Goal: Transaction & Acquisition: Purchase product/service

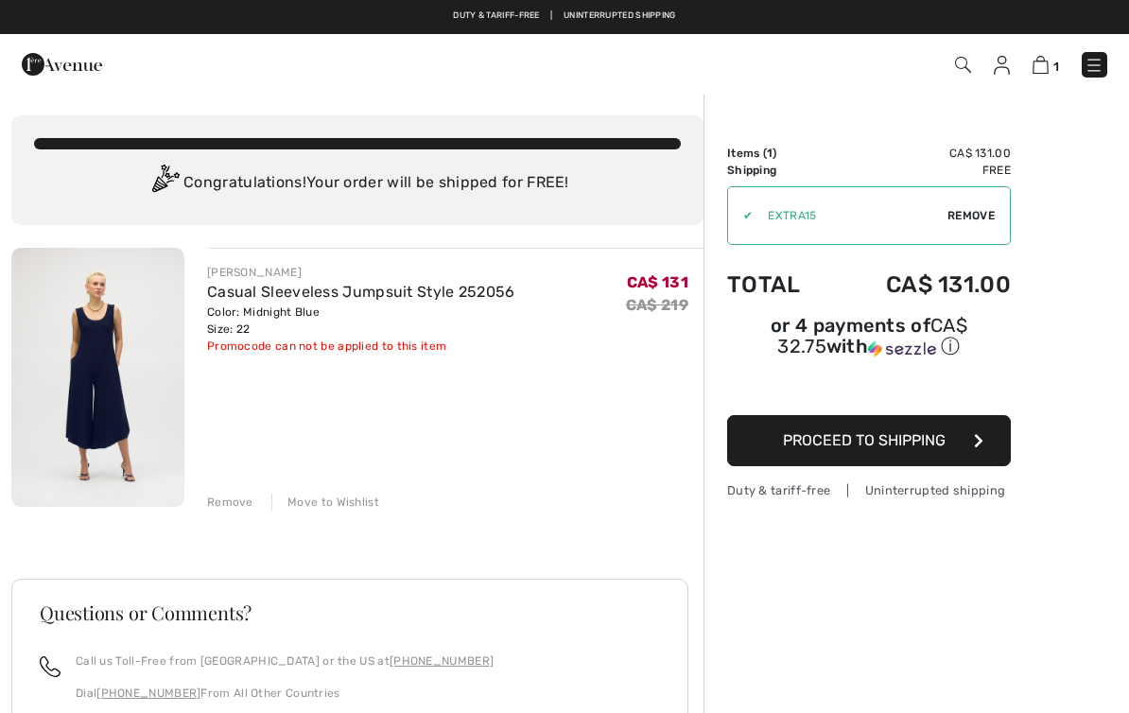
click at [983, 218] on span "Remove" at bounding box center [971, 215] width 47 height 17
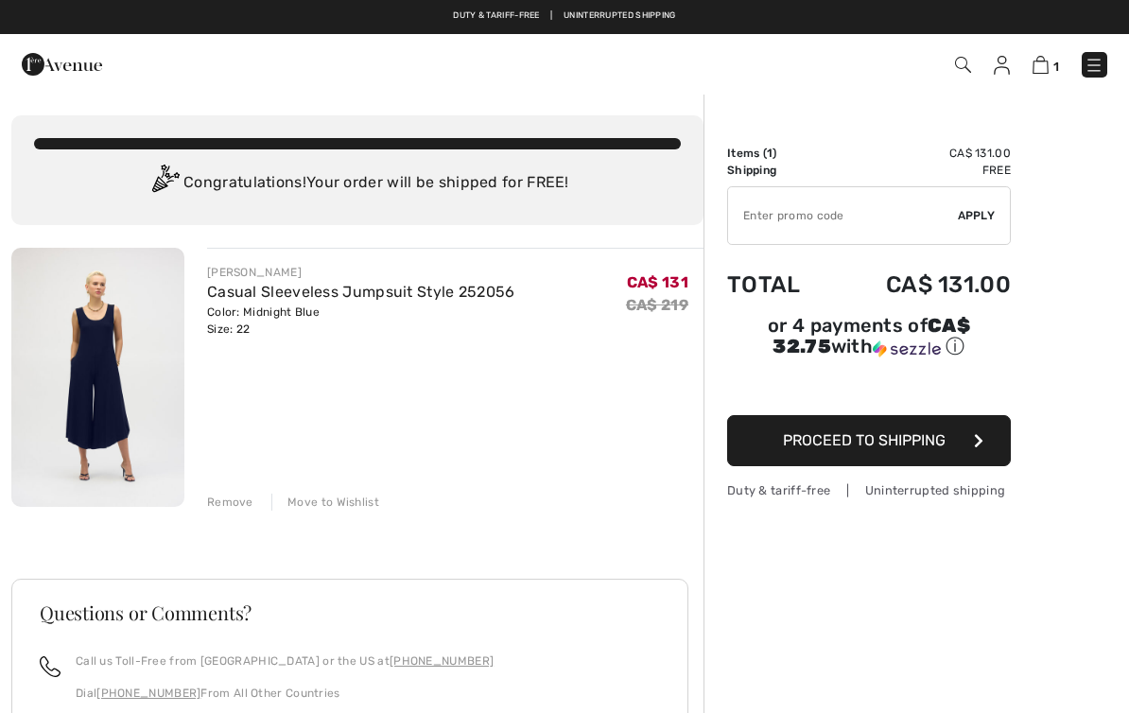
click at [747, 209] on input "TEXT" at bounding box center [843, 215] width 230 height 57
type input "EXTRA15"
click at [991, 218] on span "Apply" at bounding box center [977, 215] width 38 height 17
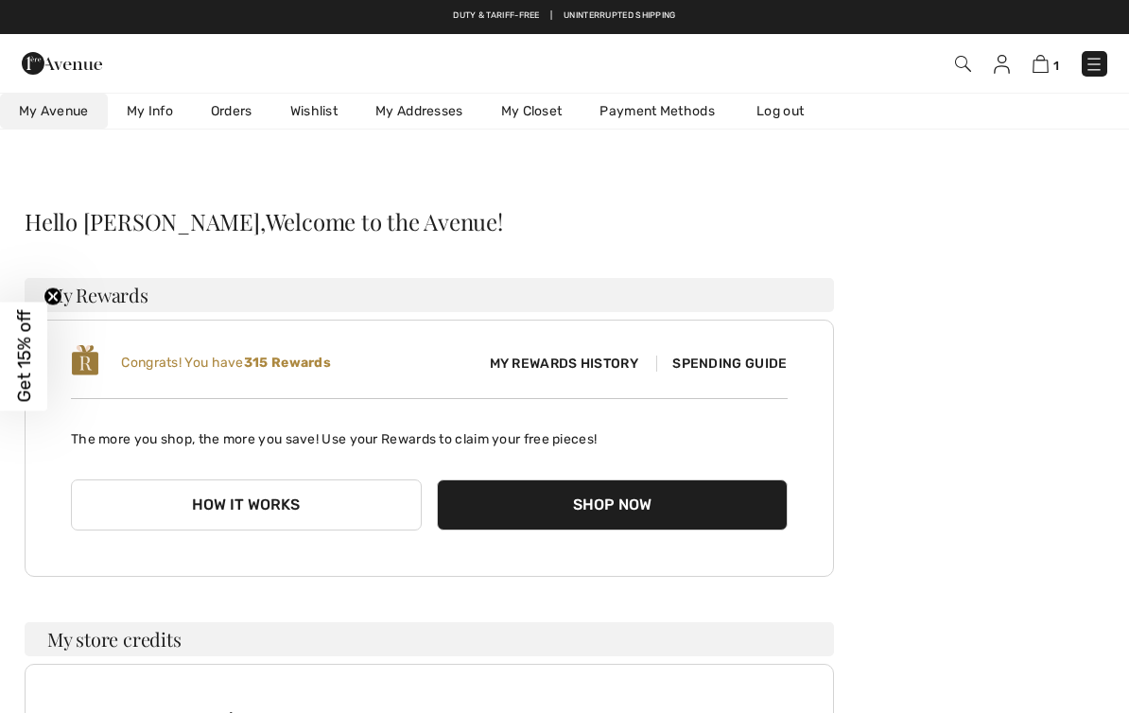
click at [703, 512] on button "Shop Now" at bounding box center [612, 505] width 351 height 51
click at [737, 370] on span "Spending Guide" at bounding box center [721, 364] width 131 height 16
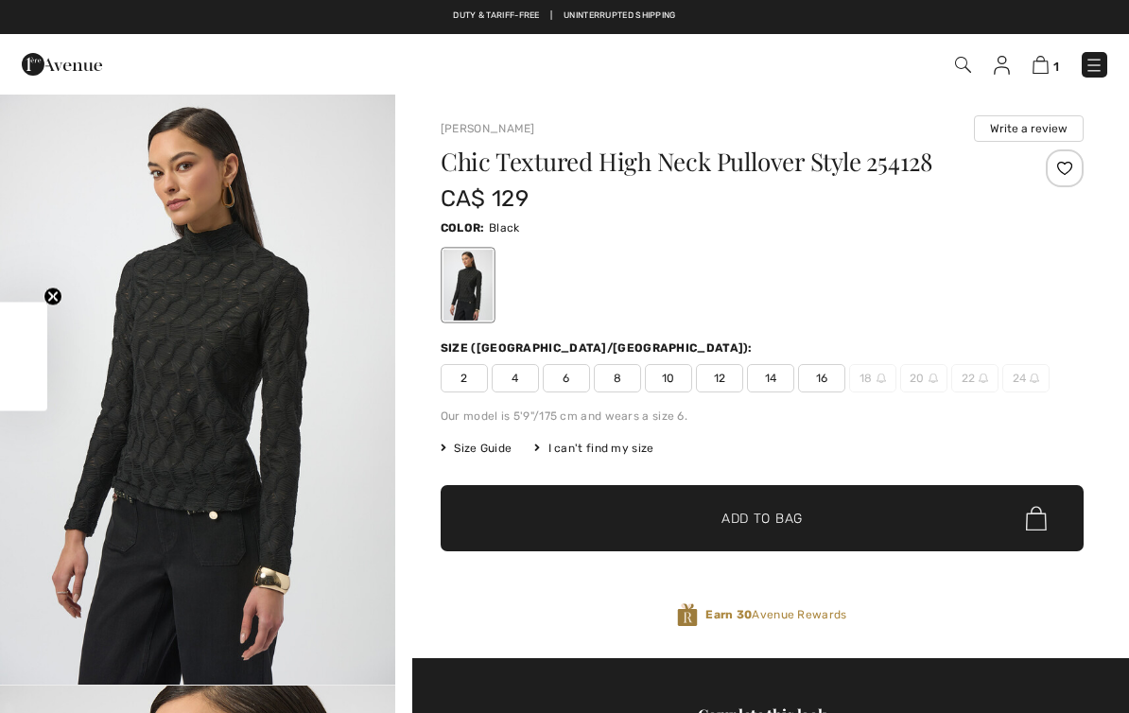
checkbox input "true"
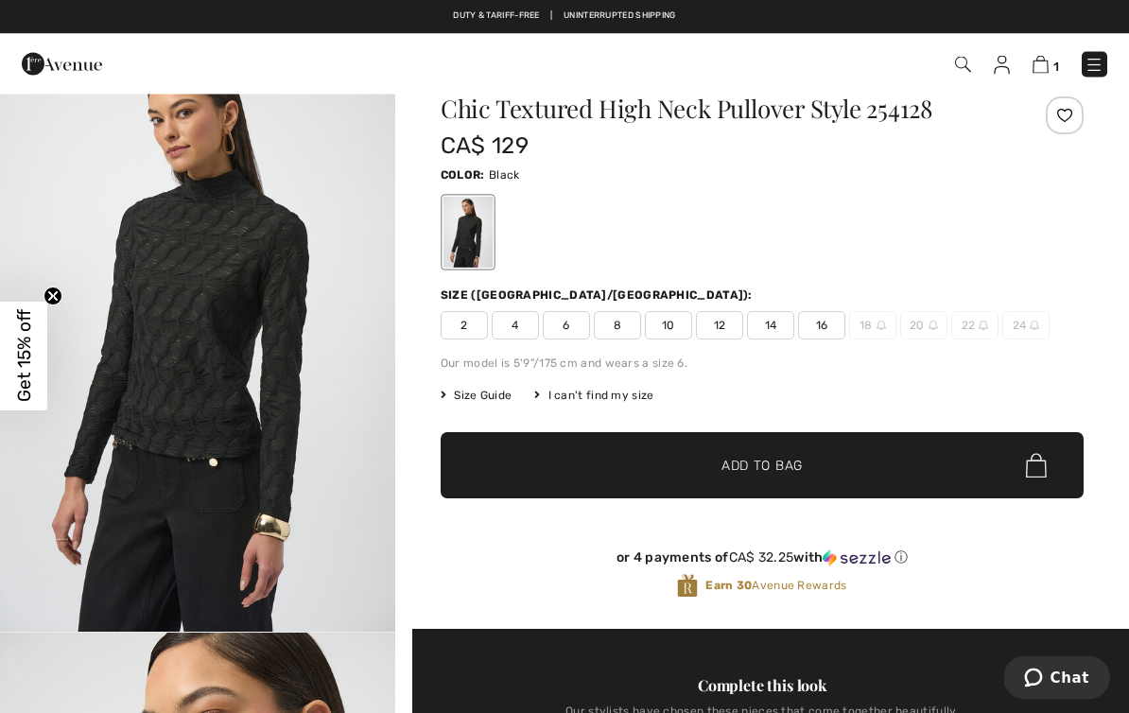
scroll to position [53, 0]
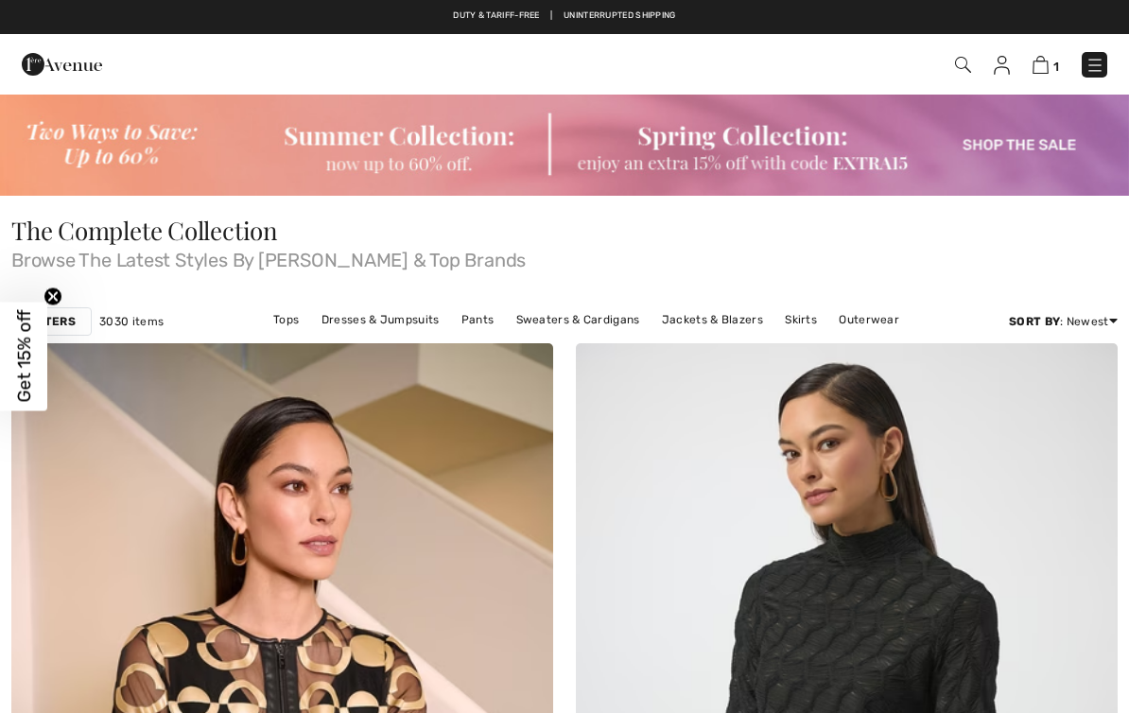
checkbox input "true"
click at [1000, 64] on img at bounding box center [1002, 65] width 16 height 19
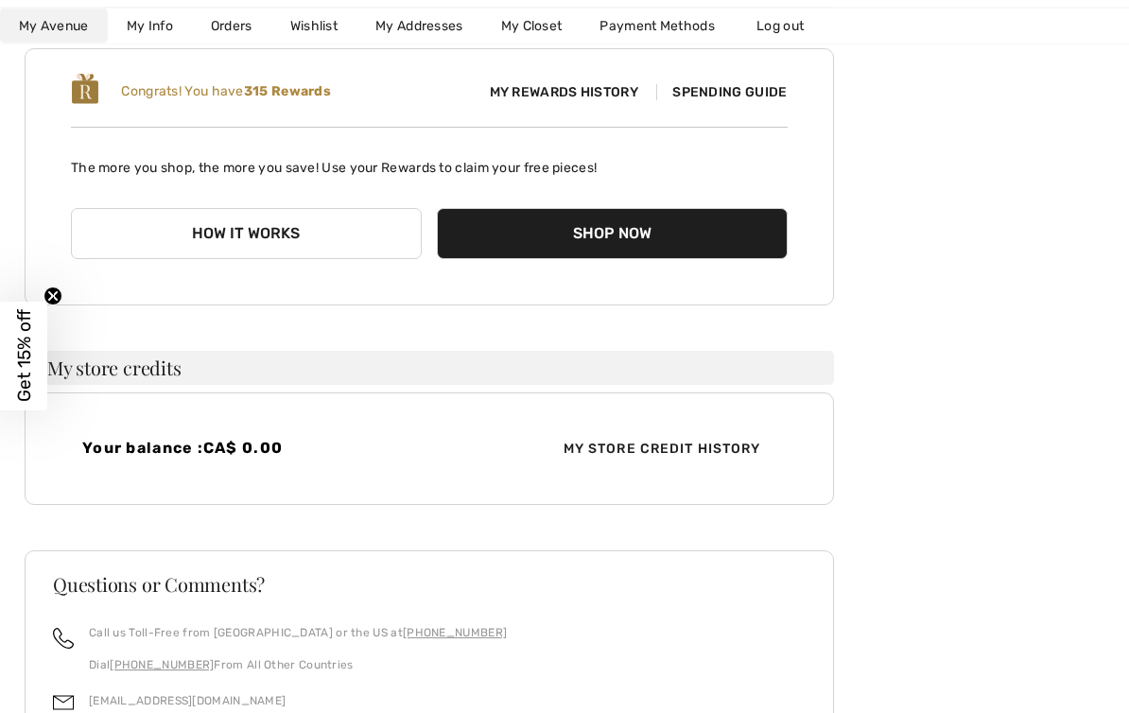
scroll to position [271, 0]
click at [704, 252] on button "Shop Now" at bounding box center [612, 233] width 351 height 51
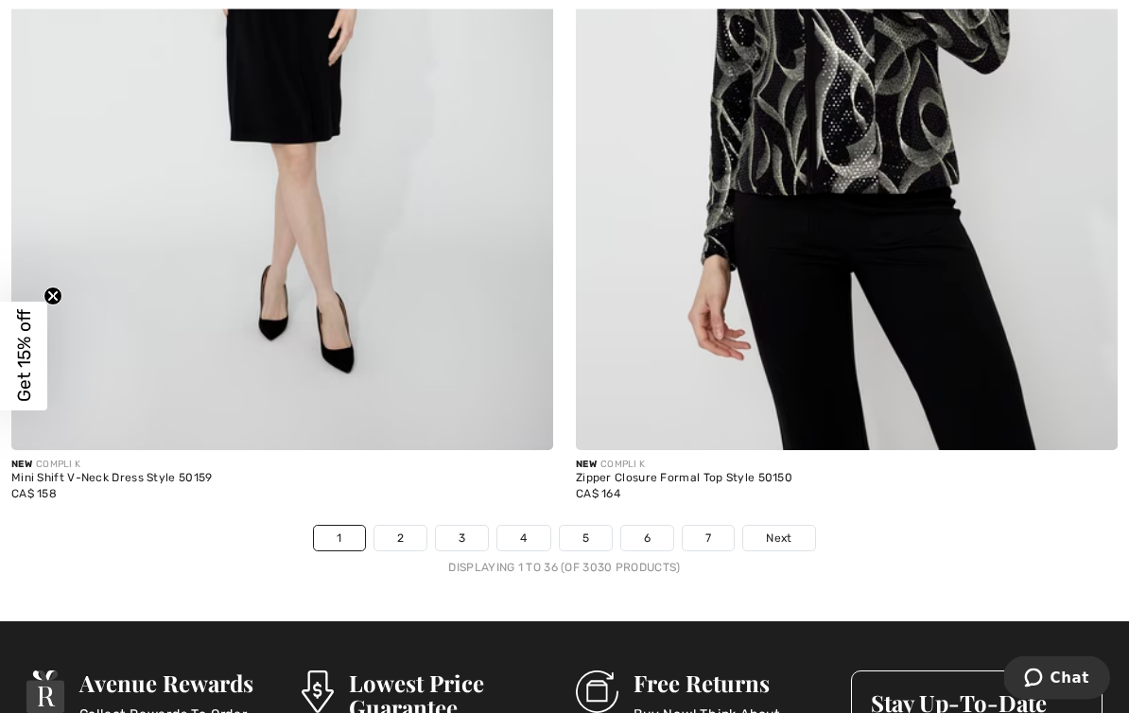
scroll to position [16303, 0]
click at [804, 529] on link "Next" at bounding box center [779, 538] width 71 height 25
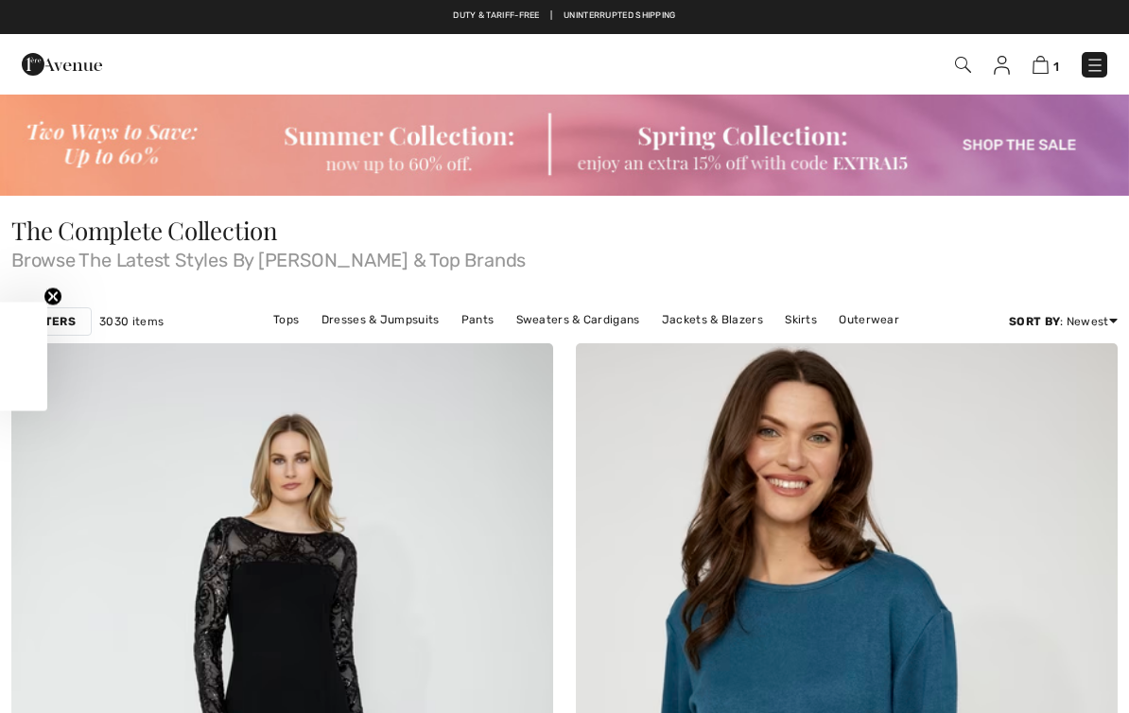
checkbox input "true"
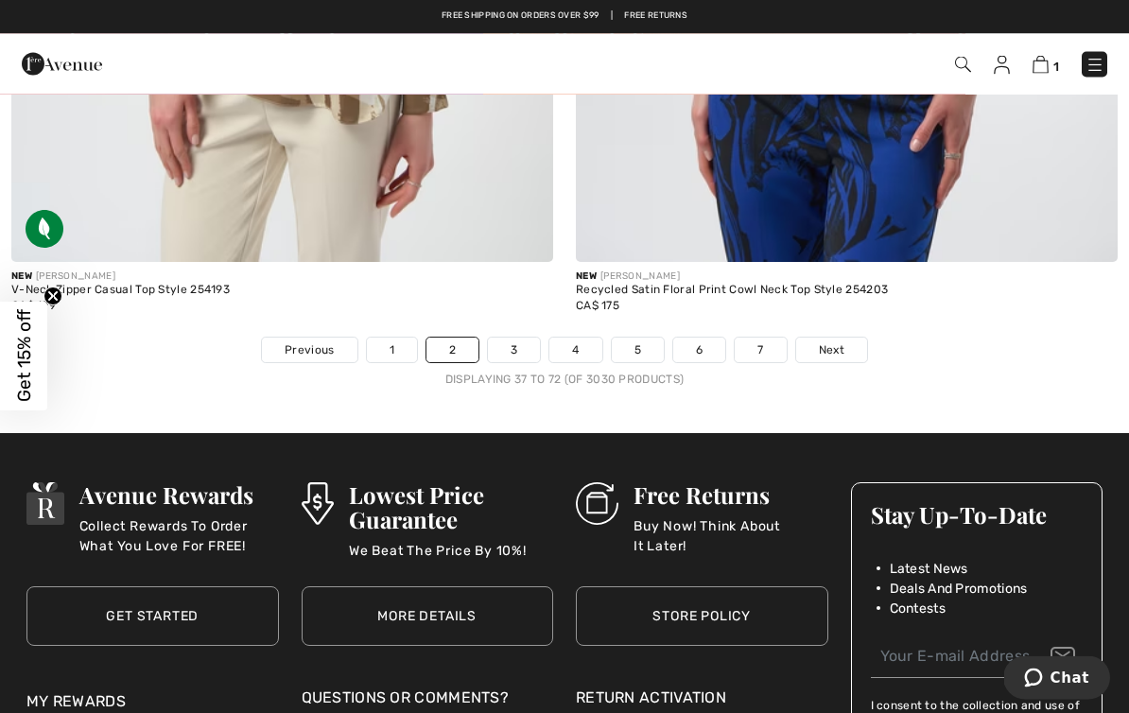
scroll to position [16418, 0]
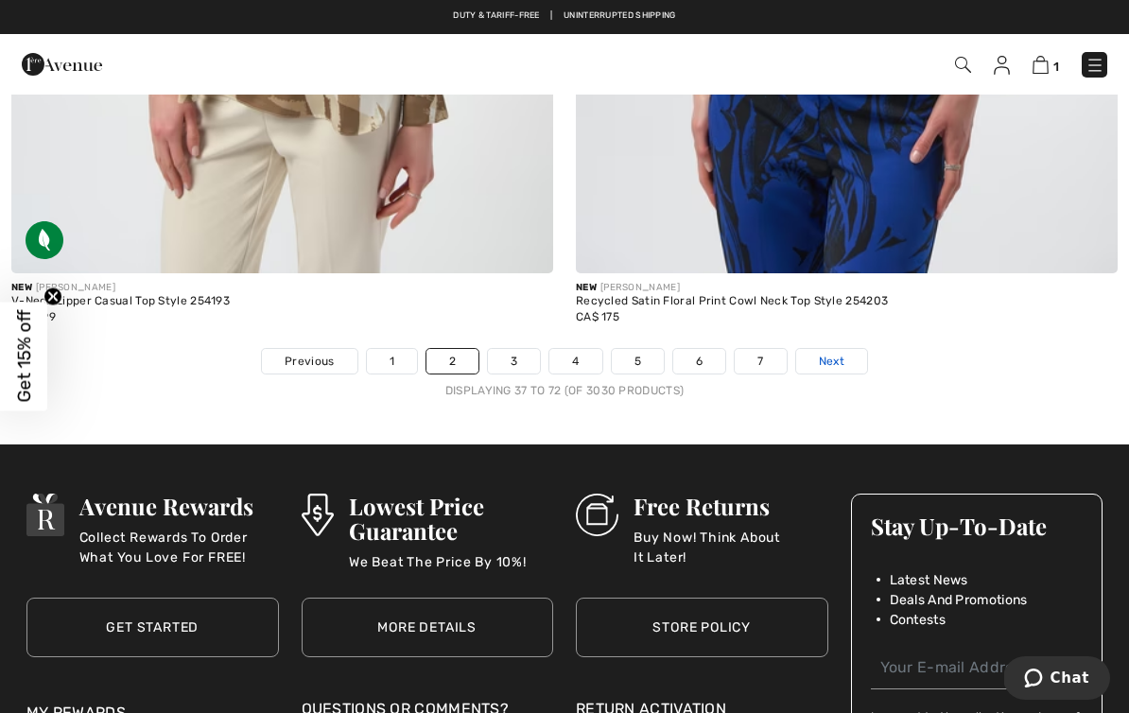
click at [845, 349] on link "Next" at bounding box center [831, 361] width 71 height 25
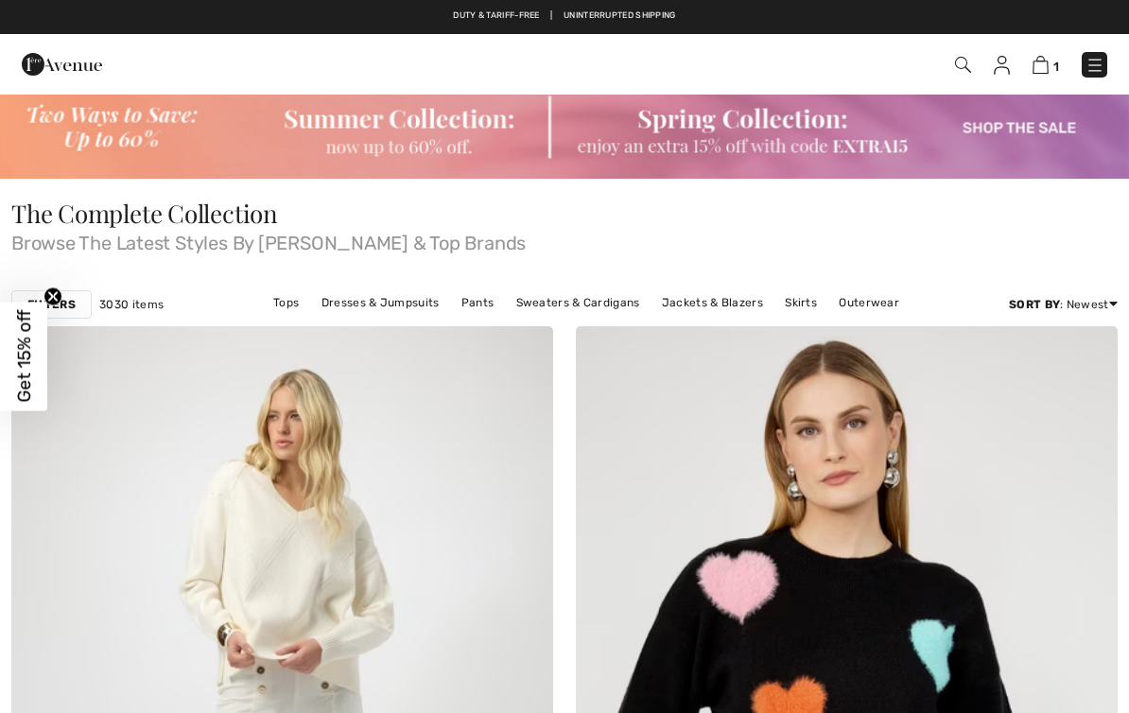
checkbox input "true"
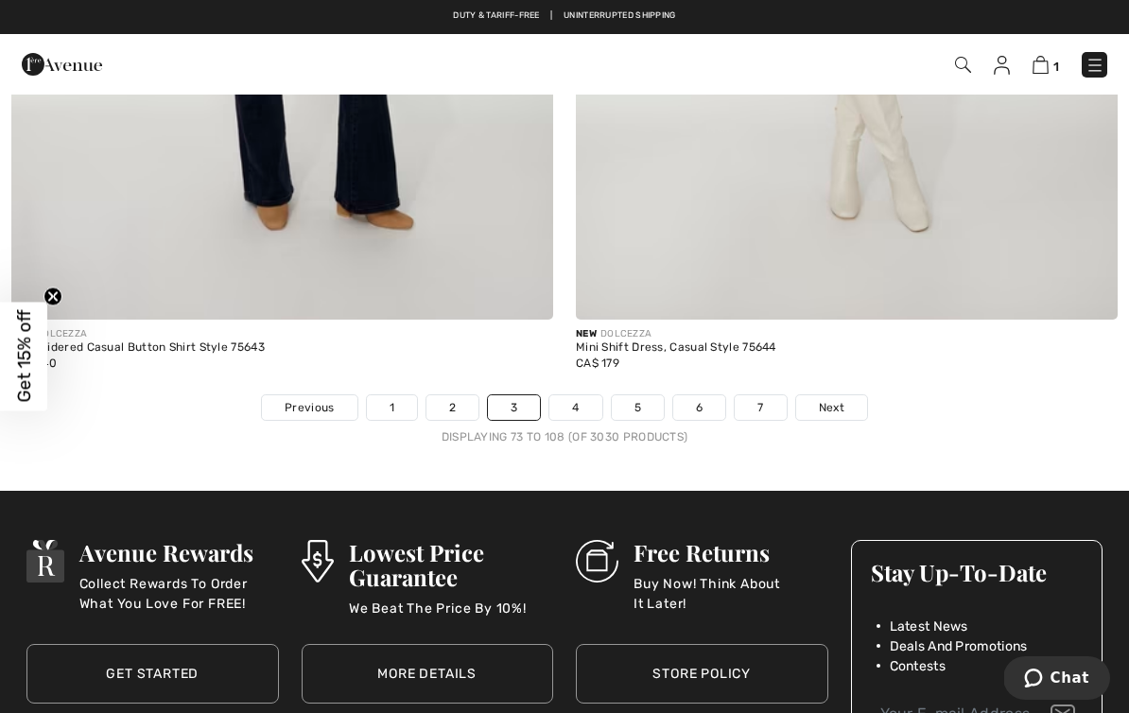
scroll to position [16245, 0]
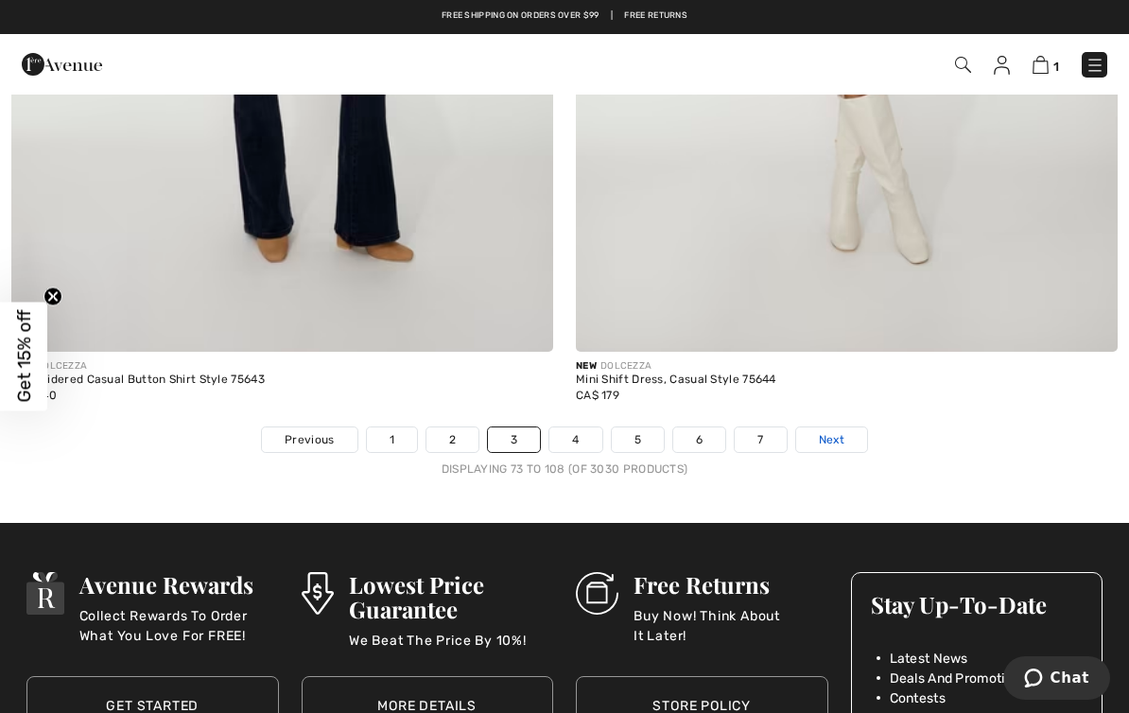
click at [851, 428] on link "Next" at bounding box center [831, 440] width 71 height 25
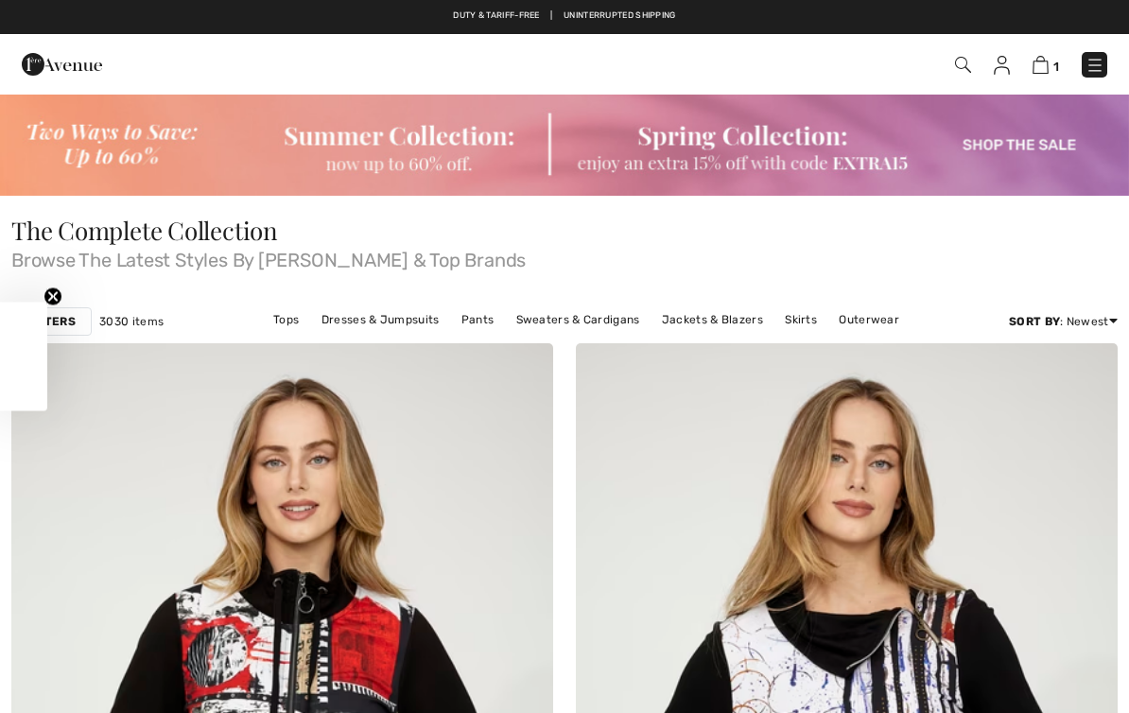
checkbox input "true"
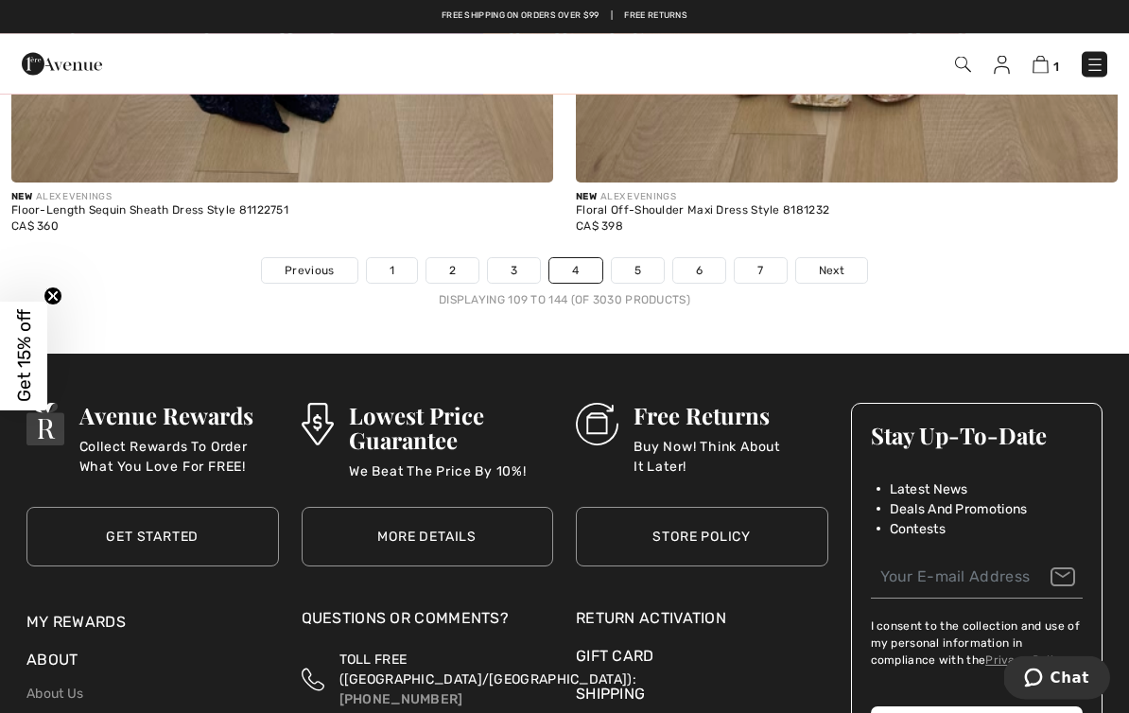
scroll to position [16512, 0]
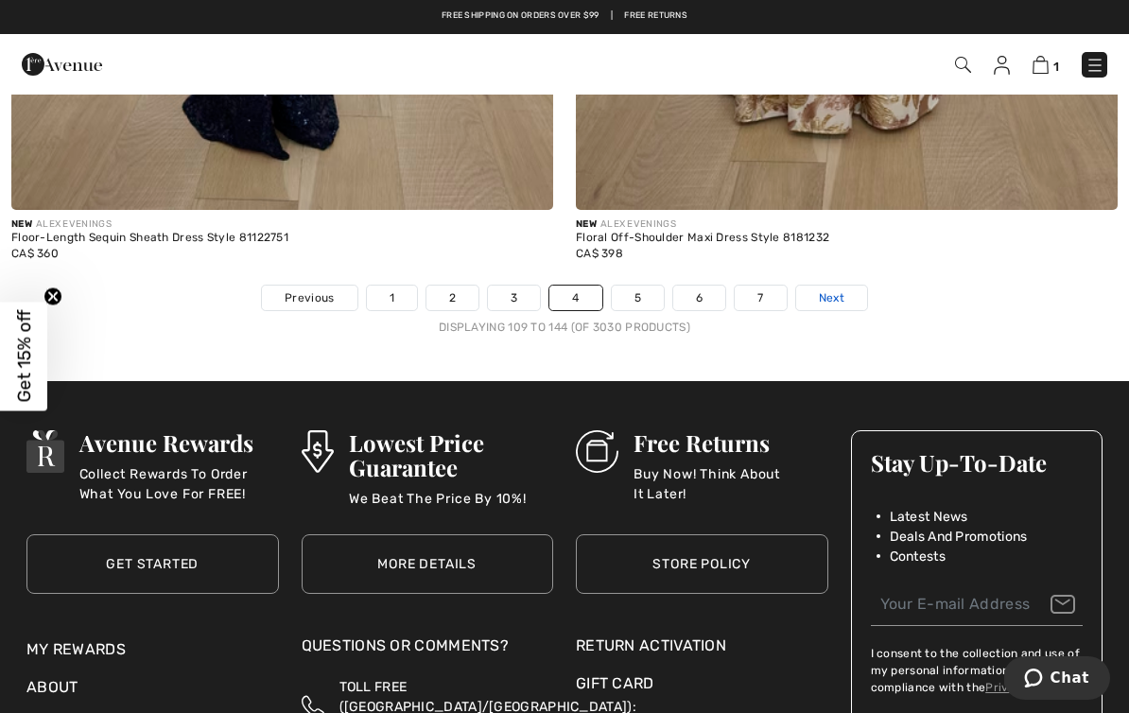
click at [848, 286] on link "Next" at bounding box center [831, 298] width 71 height 25
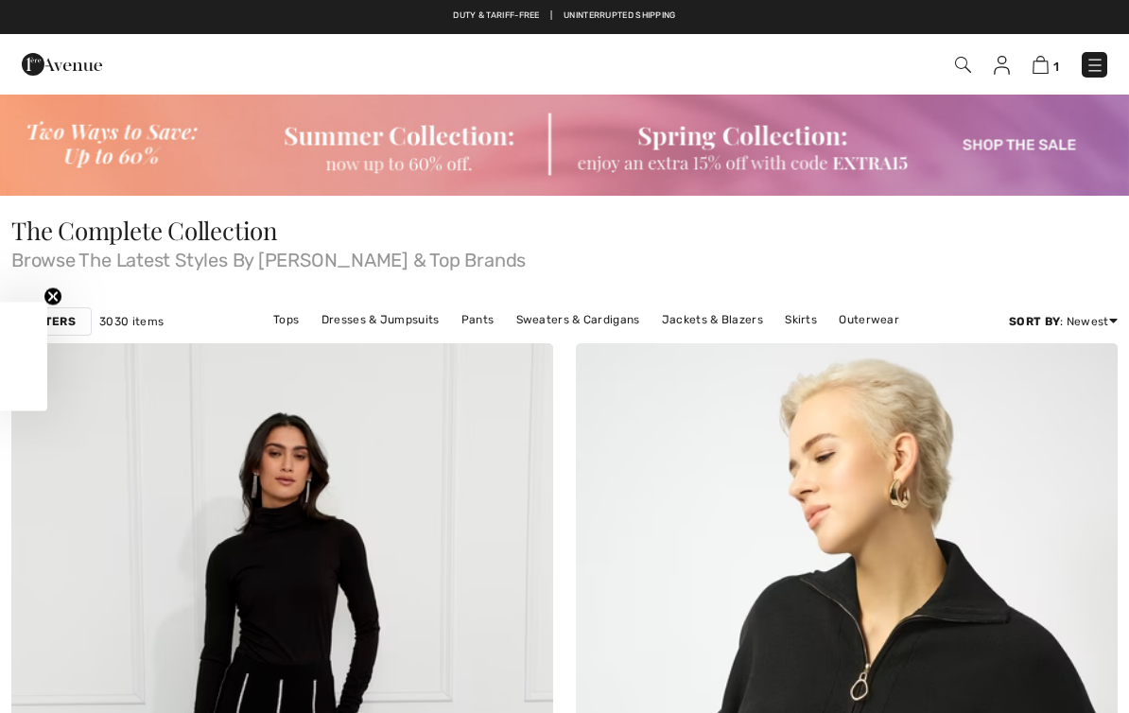
checkbox input "true"
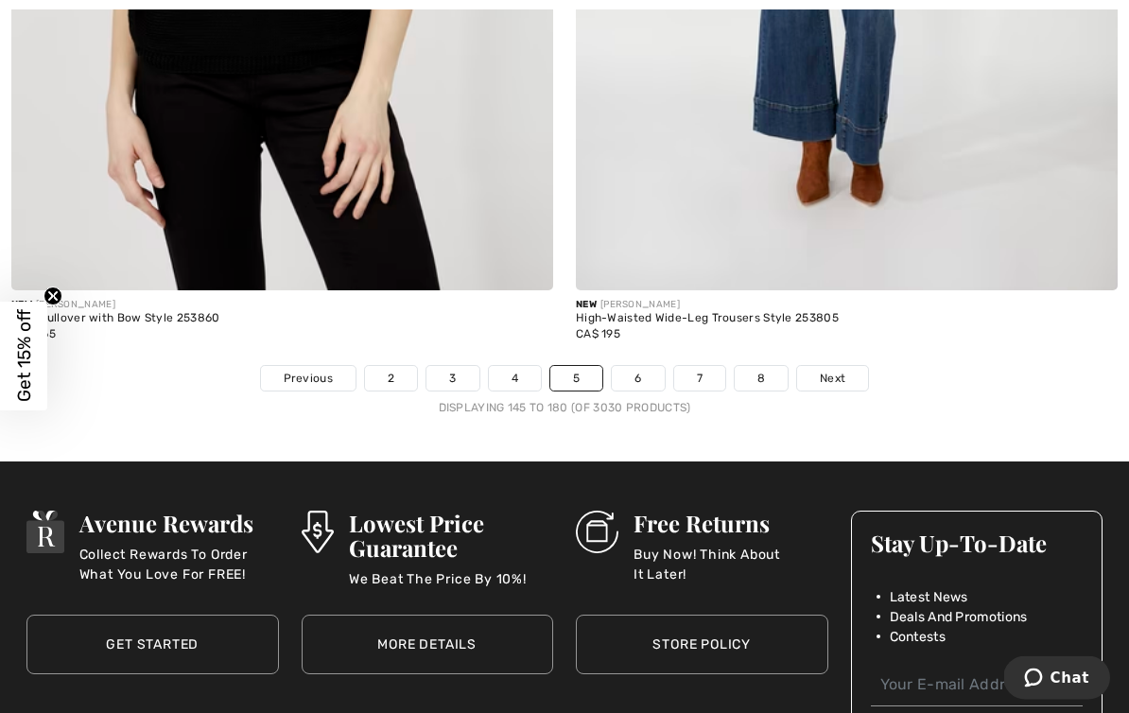
scroll to position [16588, 0]
click at [848, 366] on link "Next" at bounding box center [832, 378] width 71 height 25
